Goal: Download file/media

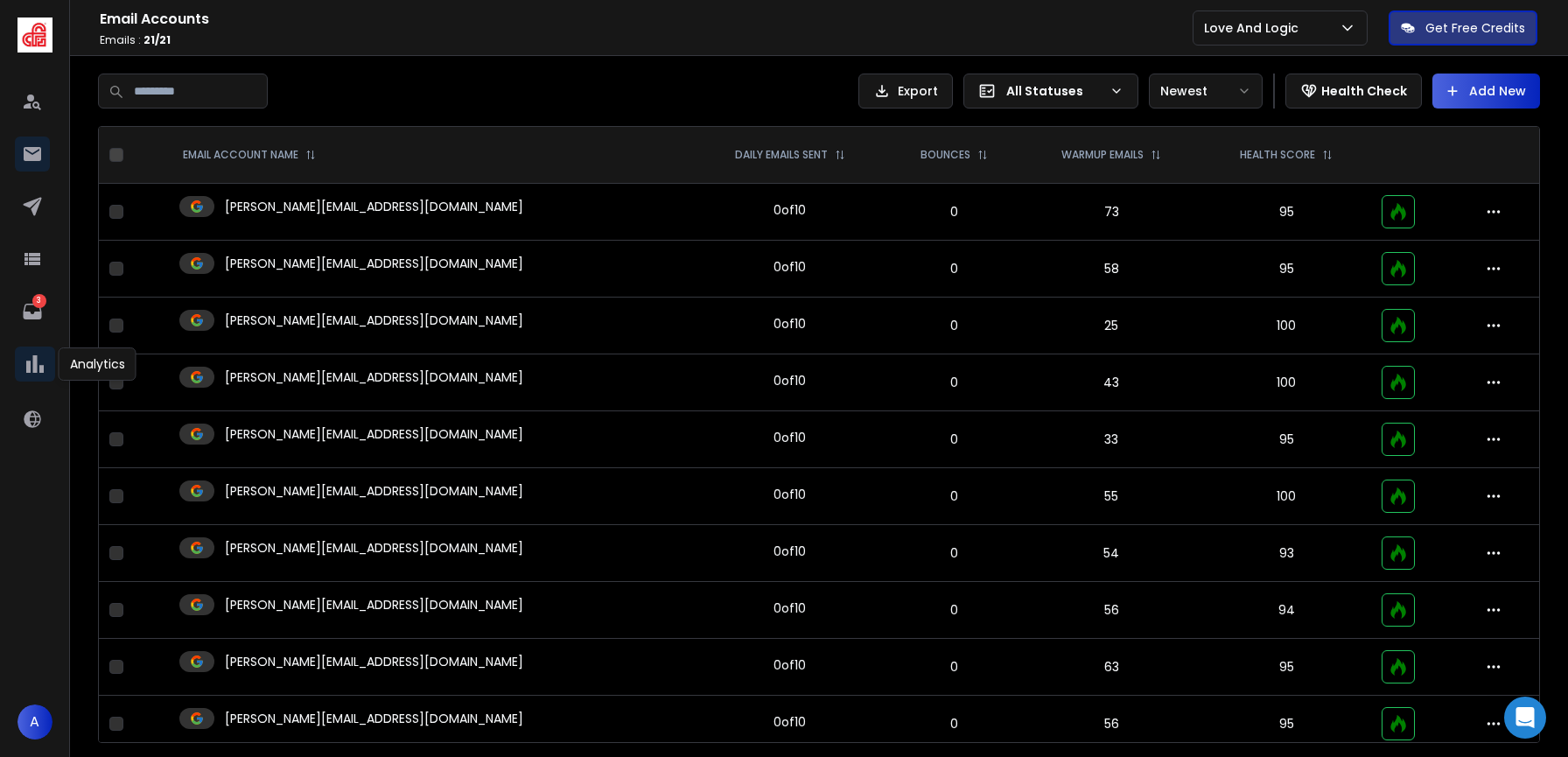
click at [51, 374] on link at bounding box center [35, 364] width 40 height 40
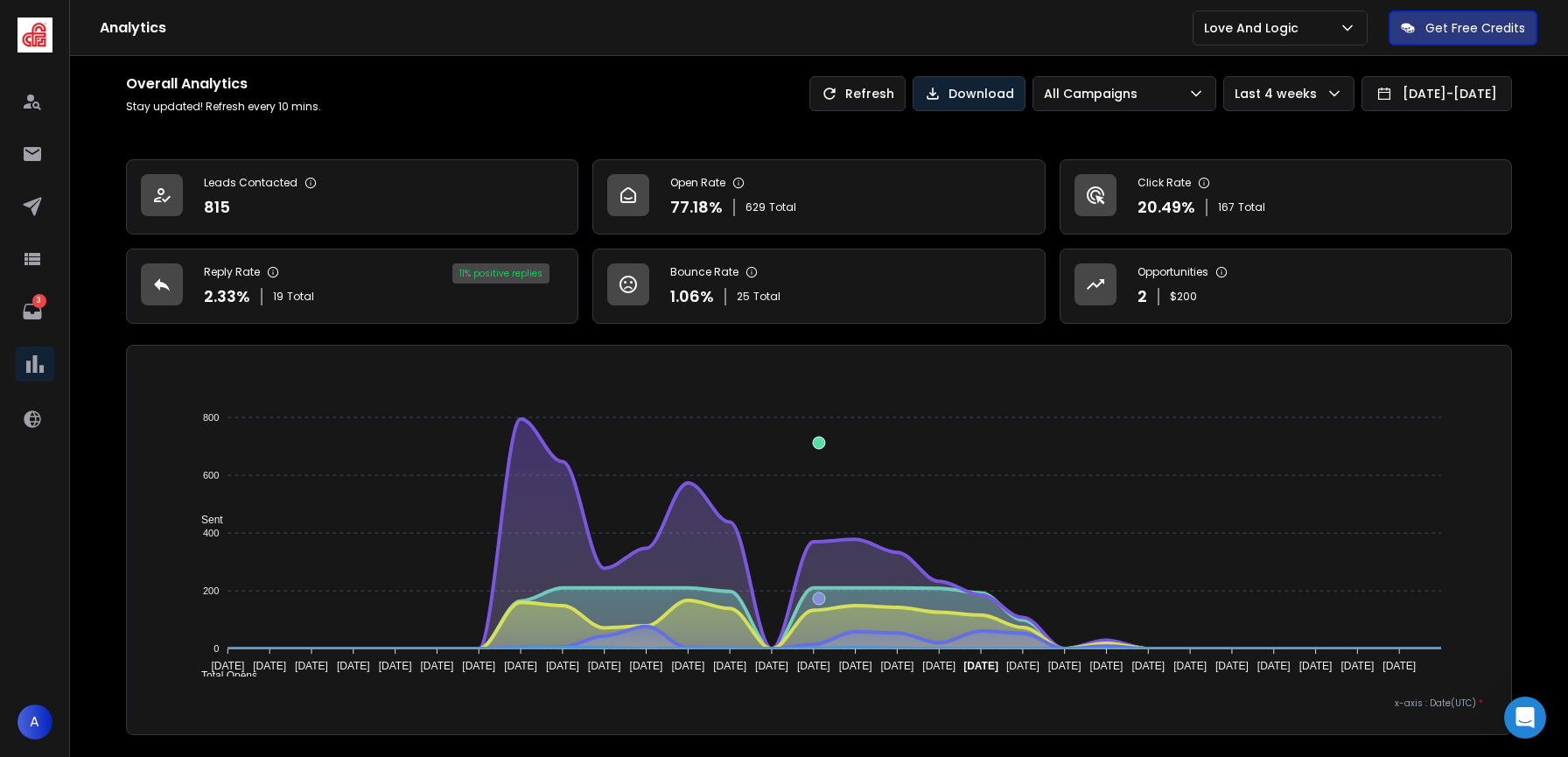
click at [949, 91] on p "Download" at bounding box center [981, 93] width 66 height 17
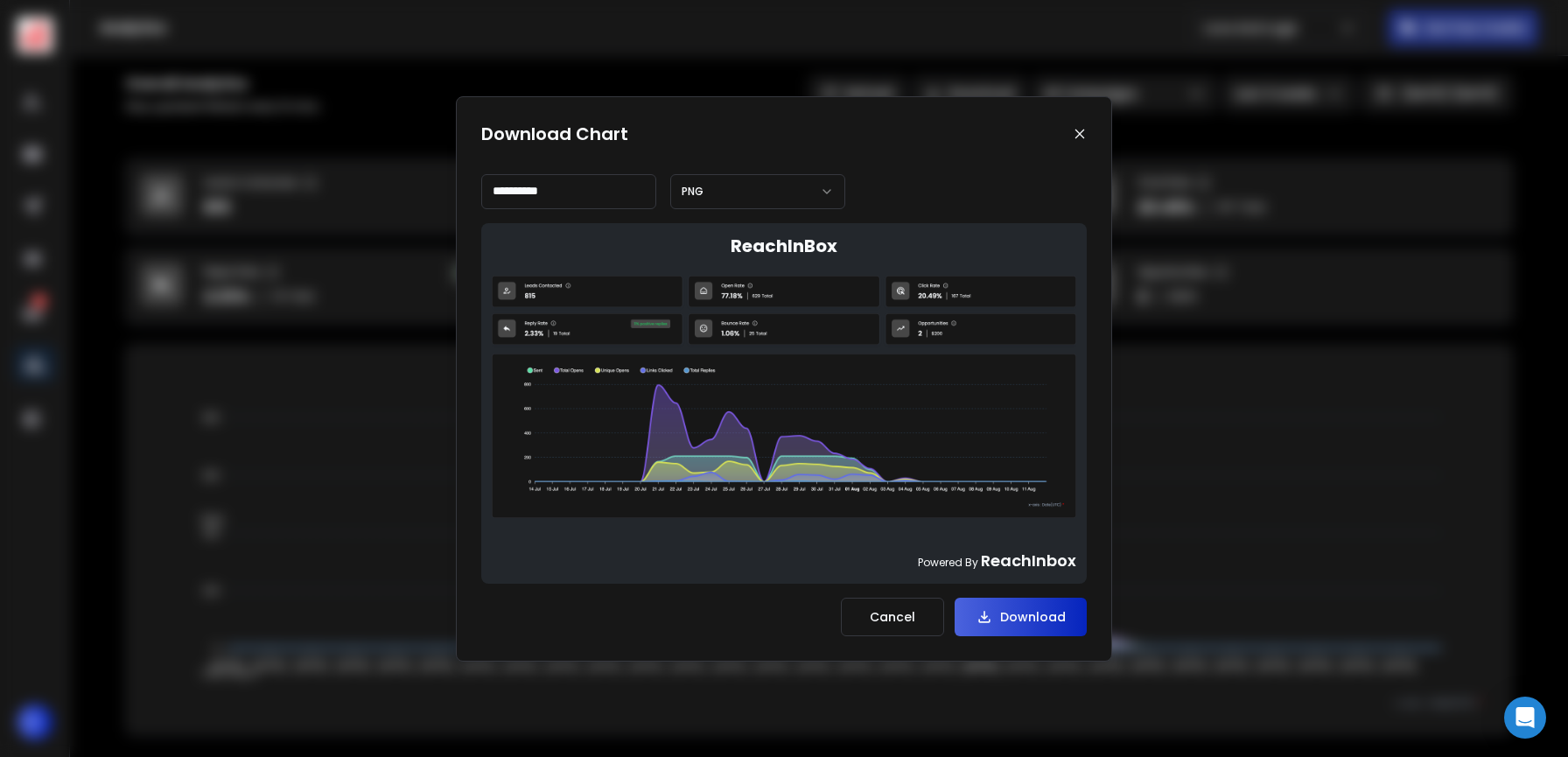
click at [765, 200] on button "PNG" at bounding box center [758, 191] width 175 height 35
click at [765, 200] on button "PNG" at bounding box center [758, 191] width 175 height 35
click at [641, 199] on input "**********" at bounding box center [568, 191] width 175 height 35
click at [717, 200] on button "PNG" at bounding box center [758, 191] width 175 height 35
click at [1038, 629] on button "Download" at bounding box center [1020, 617] width 132 height 39
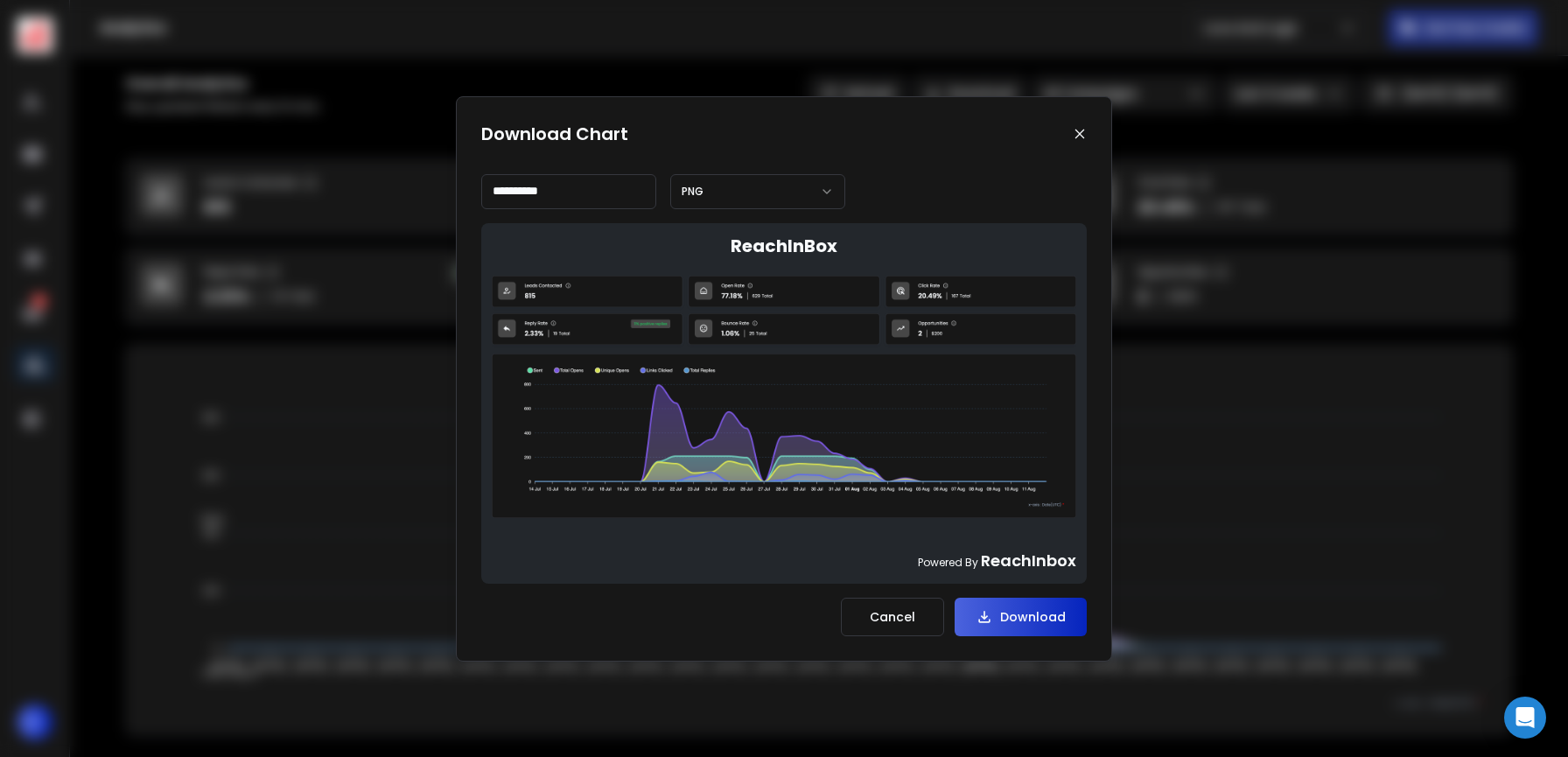
drag, startPoint x: 1038, startPoint y: 621, endPoint x: 1082, endPoint y: 527, distance: 103.8
click at [1038, 621] on p "Download" at bounding box center [1033, 617] width 66 height 17
click at [1081, 125] on div "Download Chart" at bounding box center [784, 133] width 606 height 24
click at [1080, 129] on icon at bounding box center [1080, 134] width 14 height 14
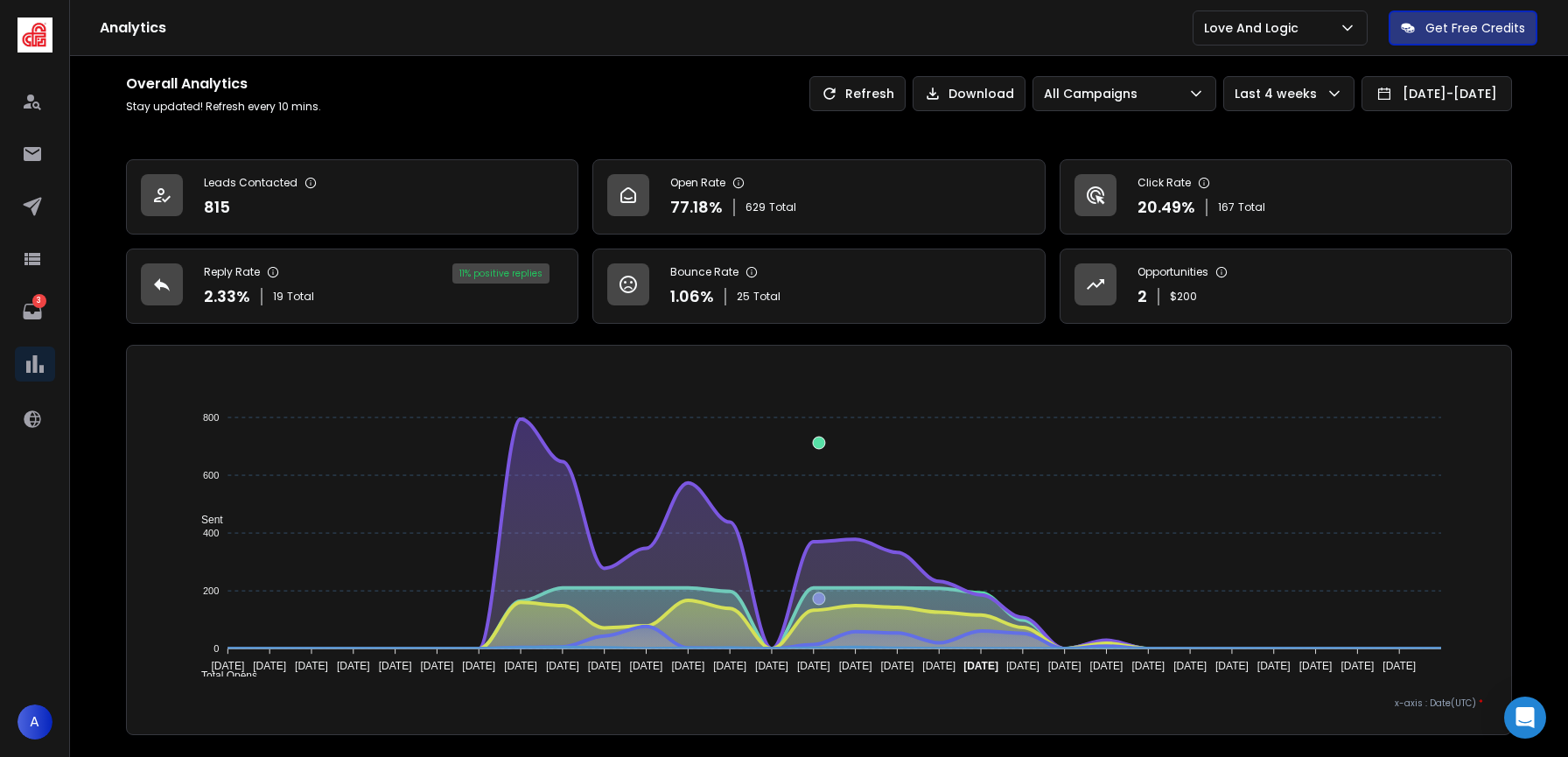
click at [1080, 129] on div "Overall Analytics Stay updated! Refresh every 10 mins. Refresh Download All Cam…" at bounding box center [819, 557] width 1386 height 968
click at [849, 207] on link "Open Rate 77.18 % 629 Total" at bounding box center [818, 197] width 452 height 76
click at [827, 296] on link "Bounce Rate 1.06 % 25 Total" at bounding box center [818, 286] width 452 height 76
click at [391, 290] on link "Reply Rate 2.33 % 19 Total 11 % positive replies" at bounding box center [352, 286] width 452 height 76
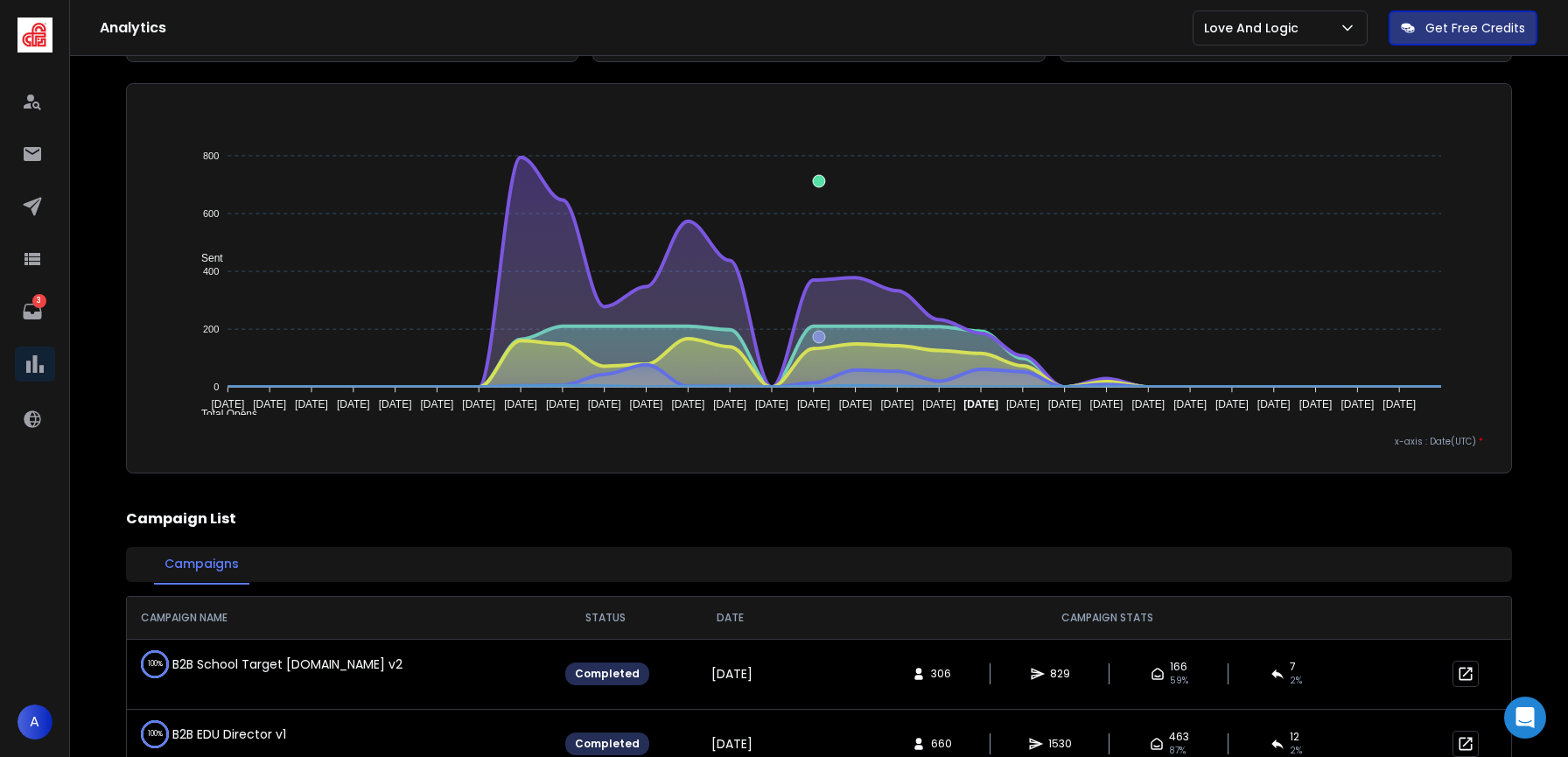
scroll to position [302, 0]
